Goal: Ask a question: Seek information or help from site administrators or community

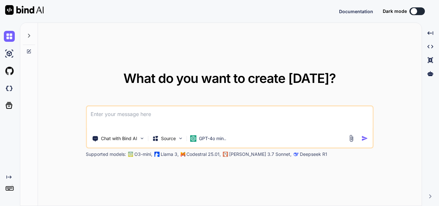
type textarea "x"
click at [118, 112] on textarea at bounding box center [229, 118] width 285 height 24
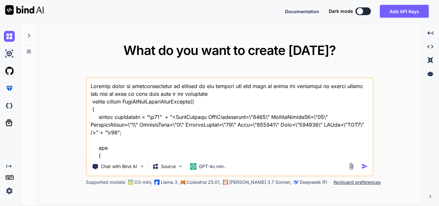
click at [131, 117] on textarea at bounding box center [229, 118] width 285 height 80
click at [139, 87] on textarea at bounding box center [229, 118] width 285 height 80
type textarea "[PERSON_NAME] issue as xmlMessage is showing in the console but not able to wri…"
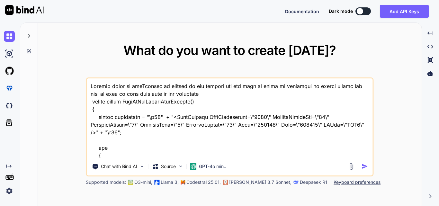
click at [363, 165] on img "button" at bounding box center [364, 166] width 7 height 7
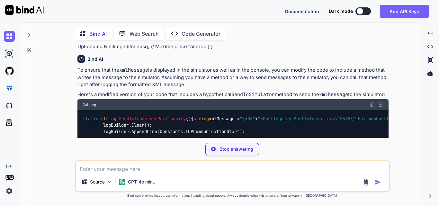
scroll to position [212, 0]
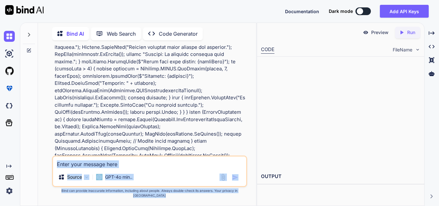
click at [309, 79] on div "Bind AI Web Search Created with Pixso. Code Generator You Bind AI To ensure tha…" at bounding box center [229, 113] width 419 height 183
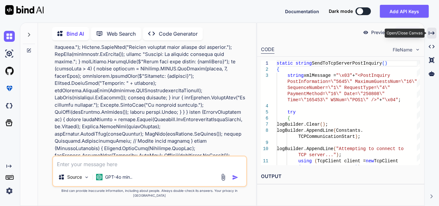
click at [433, 29] on div "Created with Pixso." at bounding box center [431, 33] width 9 height 11
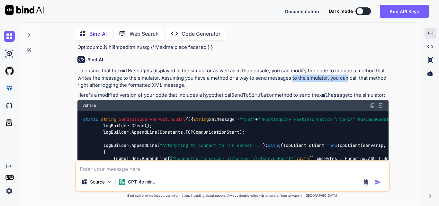
drag, startPoint x: 292, startPoint y: 77, endPoint x: 346, endPoint y: 78, distance: 54.0
click at [345, 78] on p "To ensure that the xmlMessage is displayed in the simulator as well as in the c…" at bounding box center [232, 78] width 311 height 22
click at [355, 77] on p "To ensure that the xmlMessage is displayed in the simulator as well as in the c…" at bounding box center [232, 78] width 311 height 22
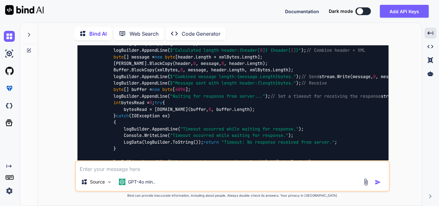
scroll to position [341, 0]
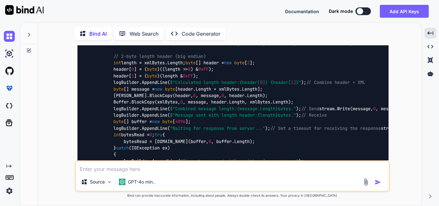
click at [139, 121] on code "static string SendToTcpServerPostInquiry () { string xmlMessage = "\x03" + "<Po…" at bounding box center [408, 183] width 650 height 393
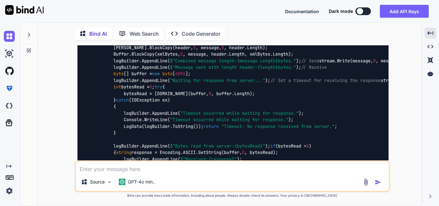
scroll to position [373, 0]
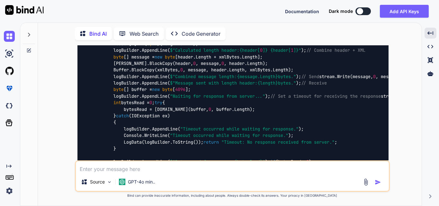
click at [100, 169] on textarea at bounding box center [232, 167] width 313 height 12
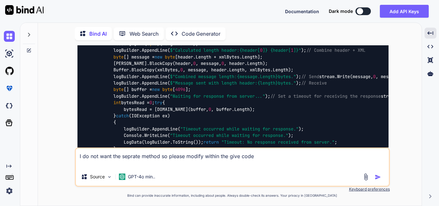
paste textarea "xmlMessage"
click at [231, 94] on div "static string SendToTcpServerPostInquiry () { string xmlMessage = "\x03" + "<Po…" at bounding box center [232, 151] width 311 height 403
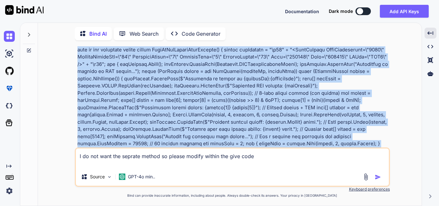
scroll to position [0, 0]
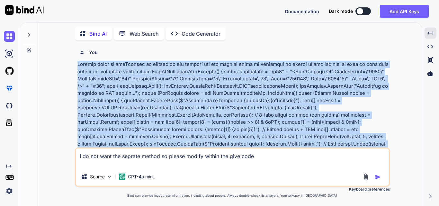
drag, startPoint x: 213, startPoint y: 112, endPoint x: 75, endPoint y: 66, distance: 144.9
click at [75, 66] on div "You Bind AI To ensure that the xmlMessage is displayed in the simulator as well…" at bounding box center [232, 125] width 315 height 160
copy p "[PERSON_NAME] issue as xmlMessage is showing in the console but not able to wri…"
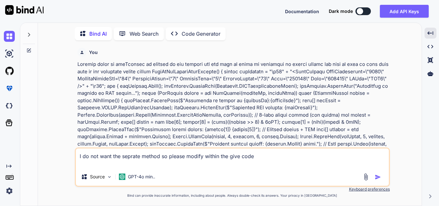
click at [88, 161] on textarea "I do not want the seprate method so please modify within the give code" at bounding box center [232, 157] width 313 height 19
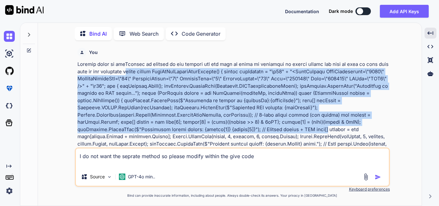
drag, startPoint x: 128, startPoint y: 72, endPoint x: 151, endPoint y: 135, distance: 67.5
click at [151, 135] on p at bounding box center [232, 162] width 311 height 202
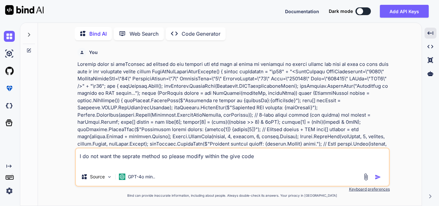
click at [128, 60] on div "You" at bounding box center [232, 154] width 311 height 218
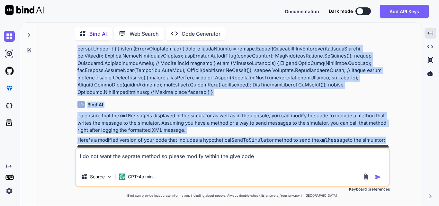
scroll to position [204, 0]
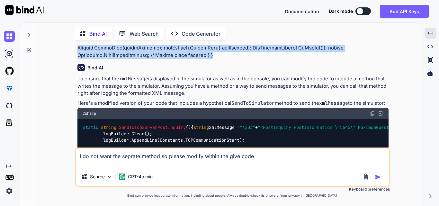
drag, startPoint x: 127, startPoint y: 71, endPoint x: 219, endPoint y: 55, distance: 94.2
copy p "static string SendToTcpServerPostInquiry() { string xmlMessage = "\x03" + "<Pos…"
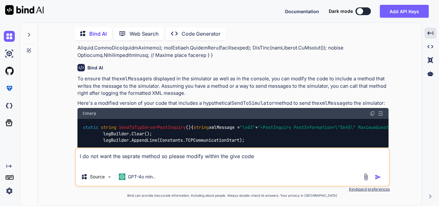
click at [138, 162] on textarea "I do not want the seprate method so please modify within the give code" at bounding box center [232, 157] width 313 height 19
paste textarea "static string SendToTcpServerPostInquiry() { string xmlMessage = "\x03" + "<Pos…"
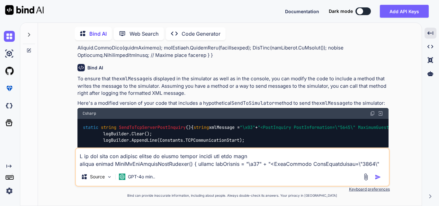
scroll to position [170, 0]
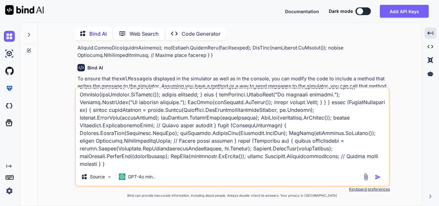
type textarea "I do not want the seprate method so please modify within the give code static s…"
click at [378, 178] on img "button" at bounding box center [377, 177] width 6 height 6
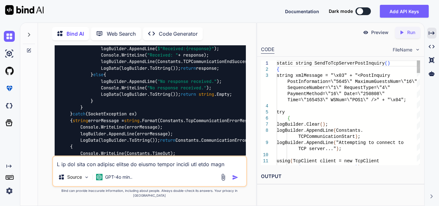
scroll to position [1892, 0]
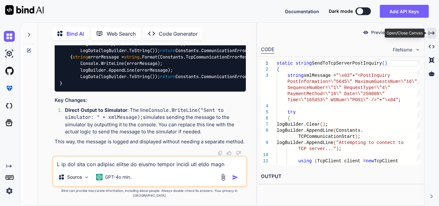
click at [432, 33] on icon at bounding box center [431, 33] width 6 height 4
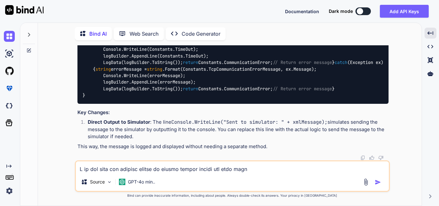
scroll to position [1424, 0]
drag, startPoint x: 268, startPoint y: 112, endPoint x: 244, endPoint y: 120, distance: 25.8
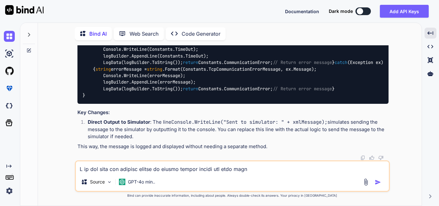
drag, startPoint x: 242, startPoint y: 106, endPoint x: 212, endPoint y: 108, distance: 30.9
drag, startPoint x: 239, startPoint y: 117, endPoint x: 266, endPoint y: 117, distance: 27.3
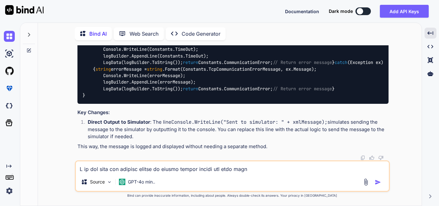
drag, startPoint x: 266, startPoint y: 118, endPoint x: 238, endPoint y: 118, distance: 28.3
click at [96, 166] on textarea at bounding box center [232, 167] width 313 height 12
drag, startPoint x: 249, startPoint y: 167, endPoint x: 64, endPoint y: 155, distance: 185.4
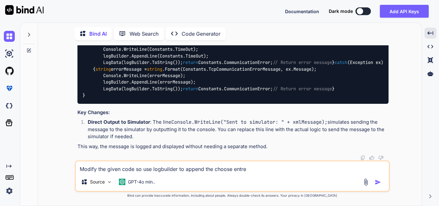
click at [64, 155] on div "You Bind AI To ensure that the xmlMessage is displayed in the simulator as well…" at bounding box center [232, 125] width 378 height 160
paste textarea "SendToTcpServerPostInquiry"
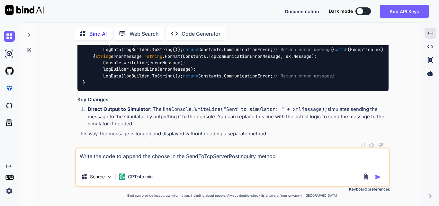
paste textarea "static string SendToTcpServerPostInquiry() { logBuilder.Clear(); // logBuilder.…"
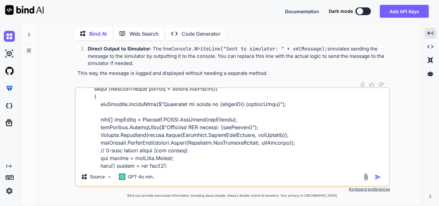
scroll to position [0, 0]
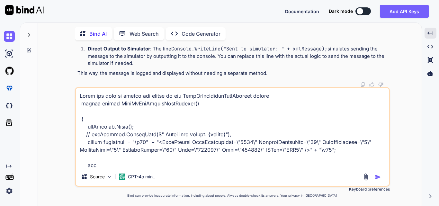
click at [286, 97] on textarea at bounding box center [232, 128] width 313 height 80
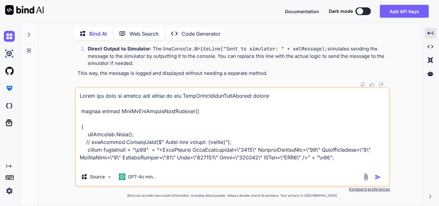
paste textarea "static void Main(string[] args) { Console.WriteLine(Constants.StartingClientMes…"
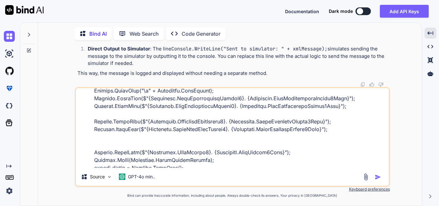
scroll to position [161, 0]
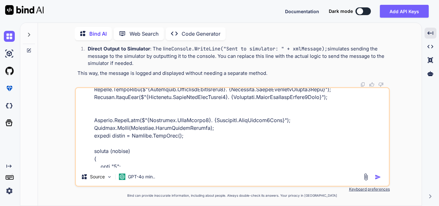
click at [138, 144] on textarea at bounding box center [232, 128] width 313 height 80
paste textarea "logBuilder.AppendLine($" Enter your choice: {choice}");"
click at [257, 140] on textarea at bounding box center [232, 128] width 313 height 80
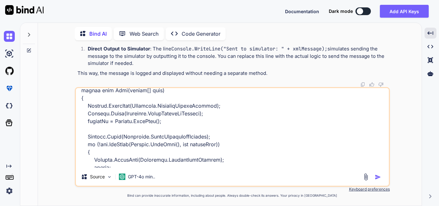
scroll to position [0, 0]
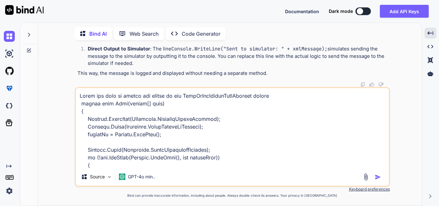
click at [288, 95] on textarea at bounding box center [232, 128] width 313 height 80
type textarea "Write the code to append the choose in the SendToTcpServerPostInquiry method st…"
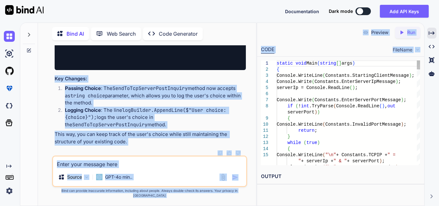
scroll to position [0, 385]
drag, startPoint x: 103, startPoint y: 102, endPoint x: 258, endPoint y: 104, distance: 154.5
click at [258, 104] on div "Bind AI Web Search Created with Pixso. Code Generator You Bind AI To ensure tha…" at bounding box center [229, 113] width 419 height 183
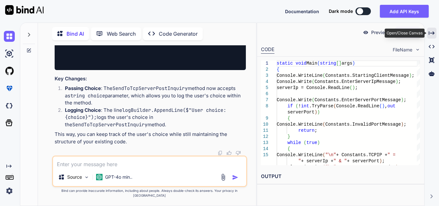
click at [431, 30] on div "Created with Pixso." at bounding box center [431, 33] width 9 height 11
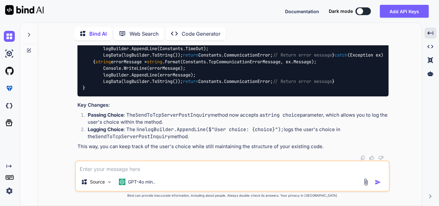
drag, startPoint x: 102, startPoint y: 104, endPoint x: 264, endPoint y: 102, distance: 161.5
copy code "logBuilder.AppendLine( $" Enter your choice: {choice} " );"
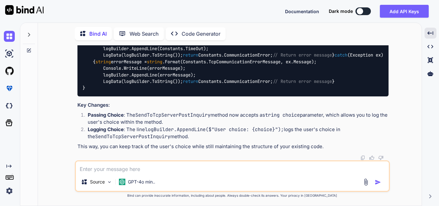
drag, startPoint x: 88, startPoint y: 126, endPoint x: 218, endPoint y: 126, distance: 130.0
copy code "logBuilder.AppendLine( $"User choice: {choice} " );"
